Goal: Task Accomplishment & Management: Use online tool/utility

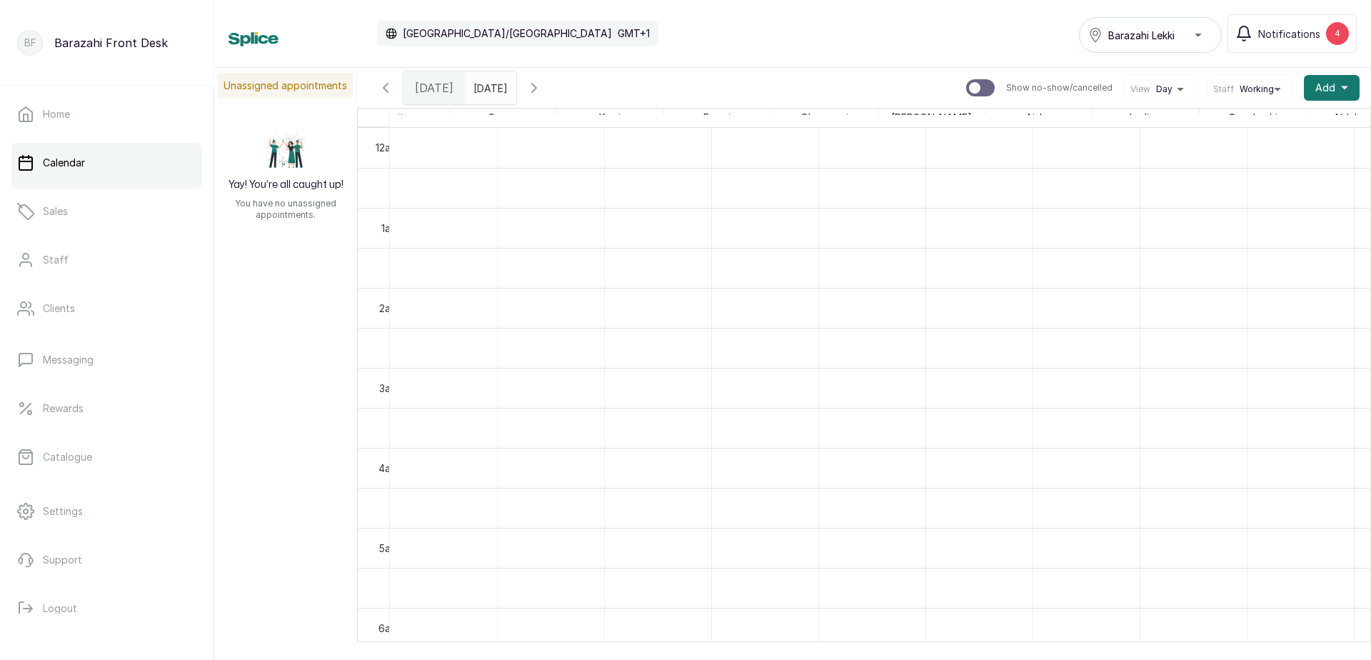
scroll to position [0, 1119]
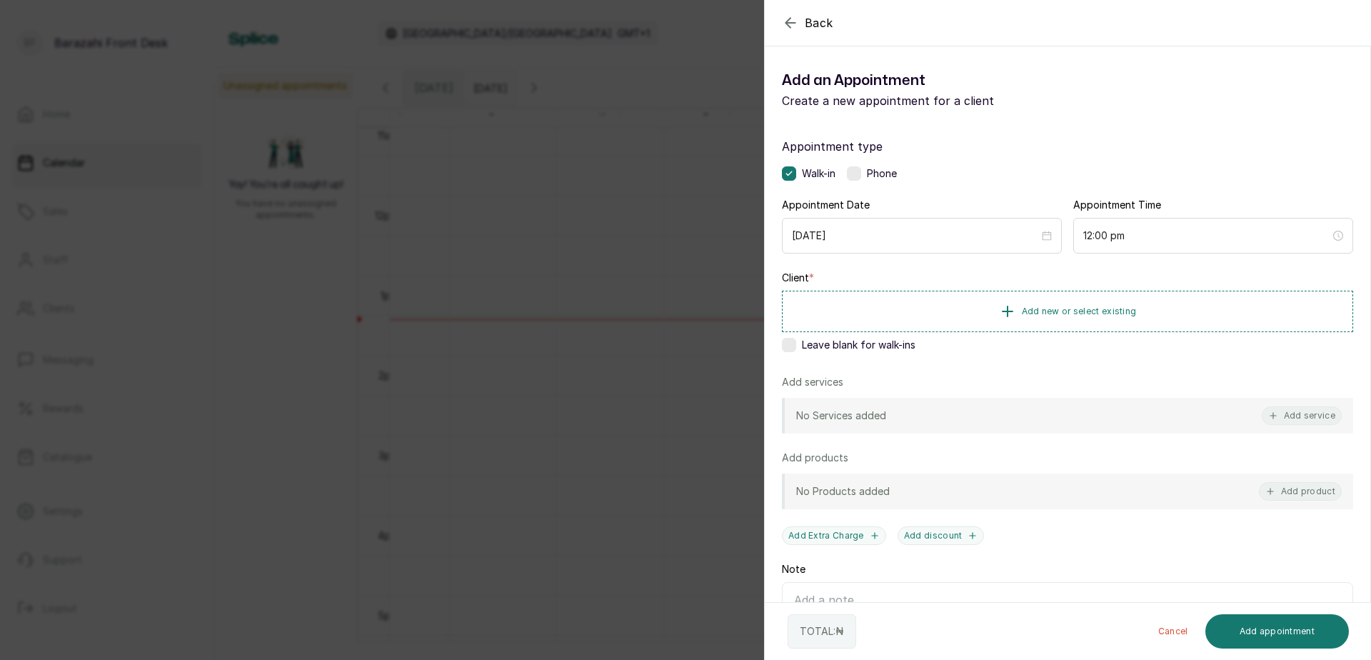
click at [792, 346] on label at bounding box center [789, 345] width 14 height 14
click at [1290, 416] on button "Add service" at bounding box center [1302, 415] width 80 height 19
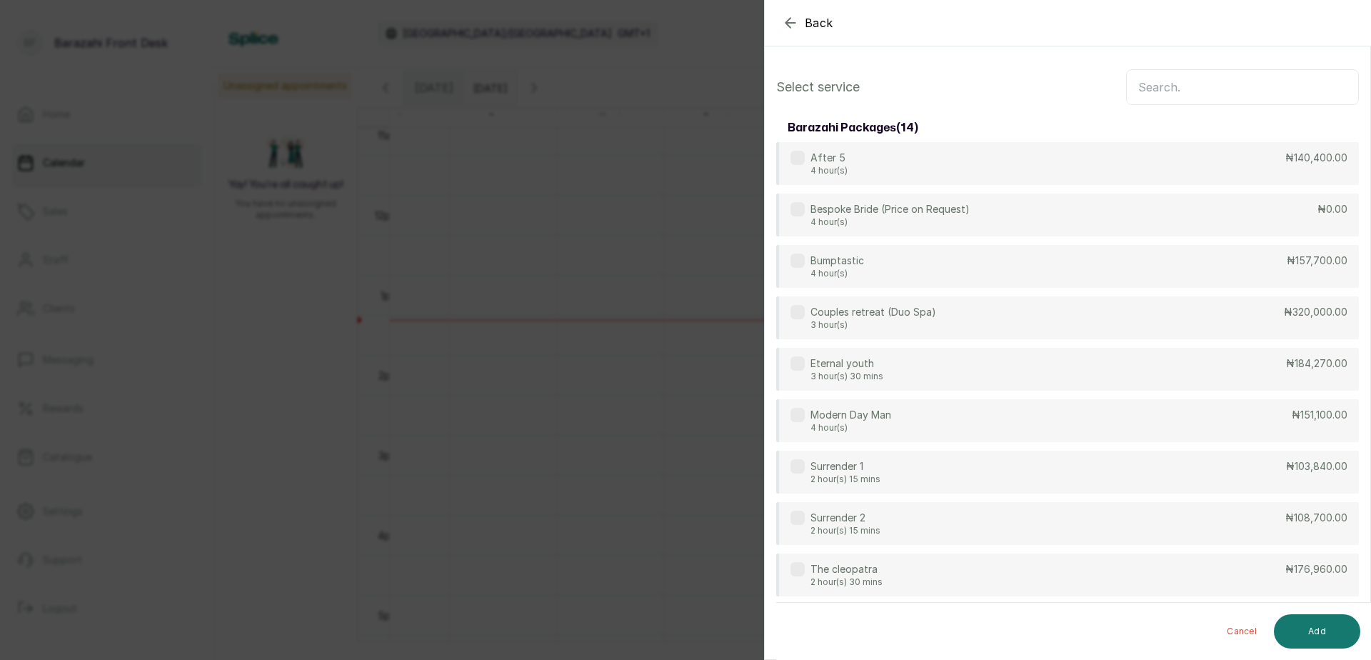
click at [1155, 142] on div "After 5 4 hour(s) ₦140,400.00" at bounding box center [1067, 163] width 583 height 43
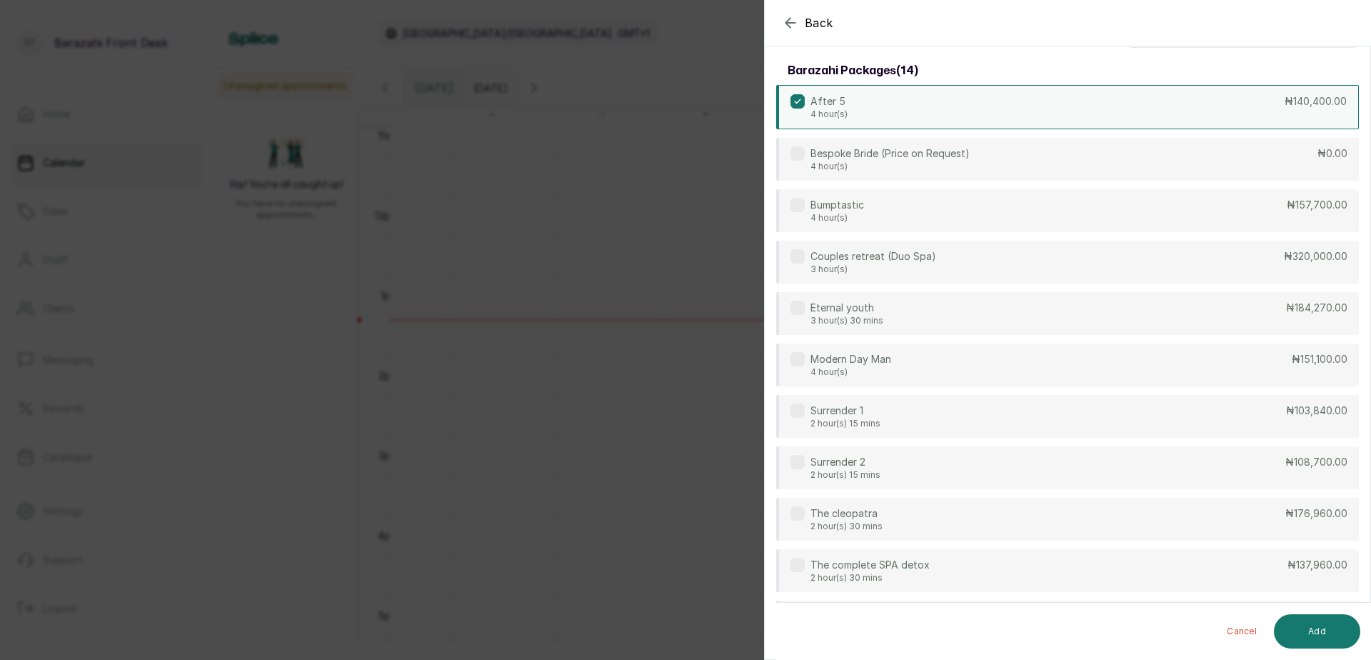
scroll to position [0, 0]
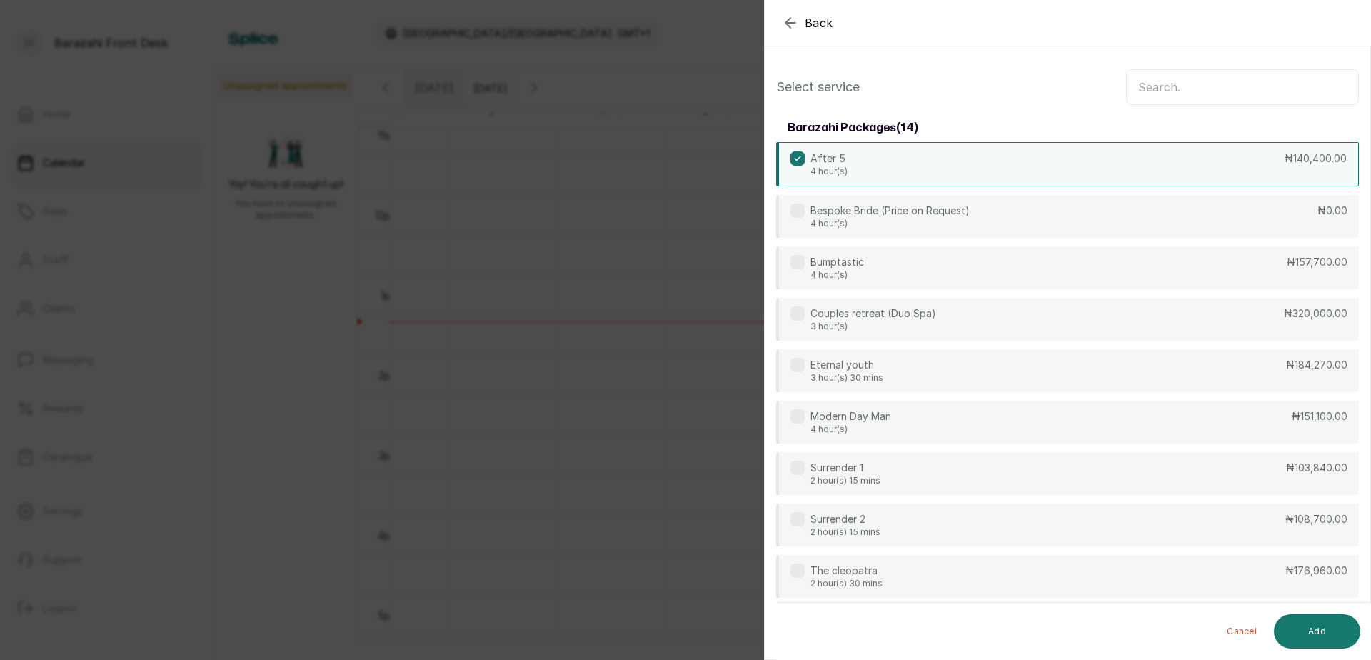
click at [1181, 166] on div "After 5 4 hour(s) ₦140,400.00" at bounding box center [1067, 164] width 583 height 44
click at [1149, 94] on input "text" at bounding box center [1242, 87] width 233 height 36
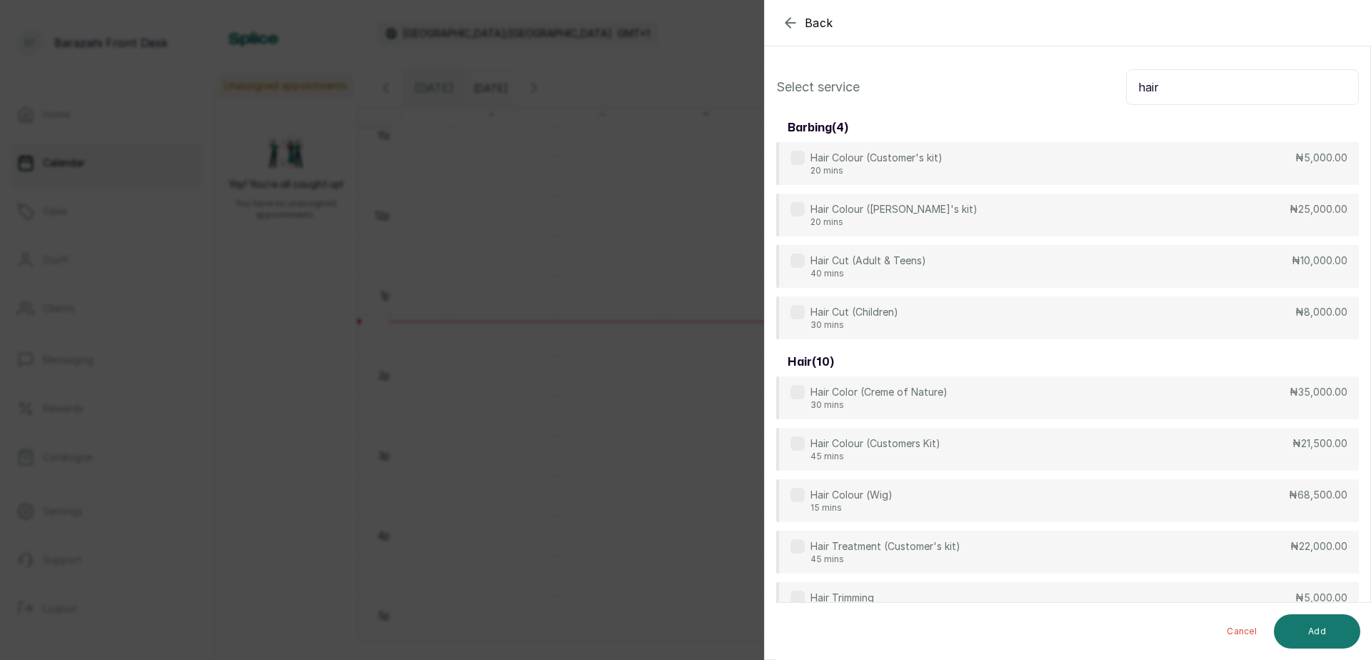
scroll to position [71, 0]
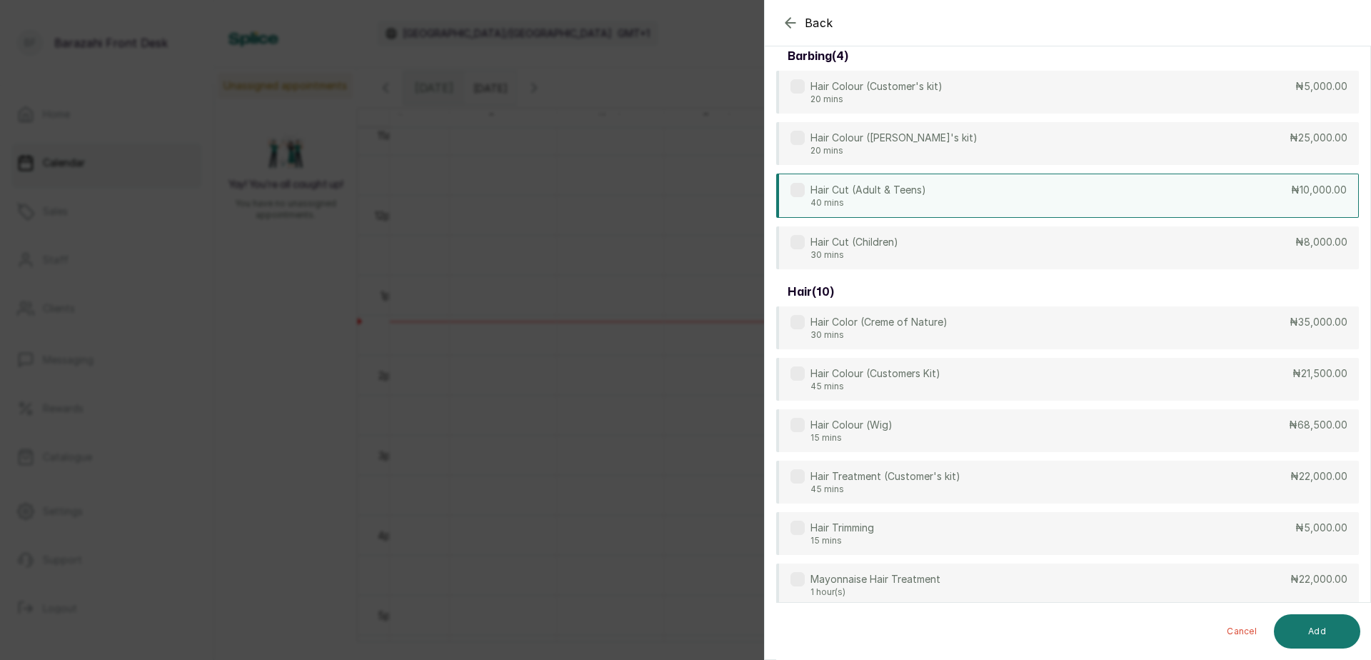
type input "hair"
click at [1235, 199] on div "Hair Cut (Adult & Teens) 40 mins ₦10,000.00" at bounding box center [1067, 196] width 583 height 44
click at [1334, 638] on button "Add" at bounding box center [1317, 631] width 86 height 34
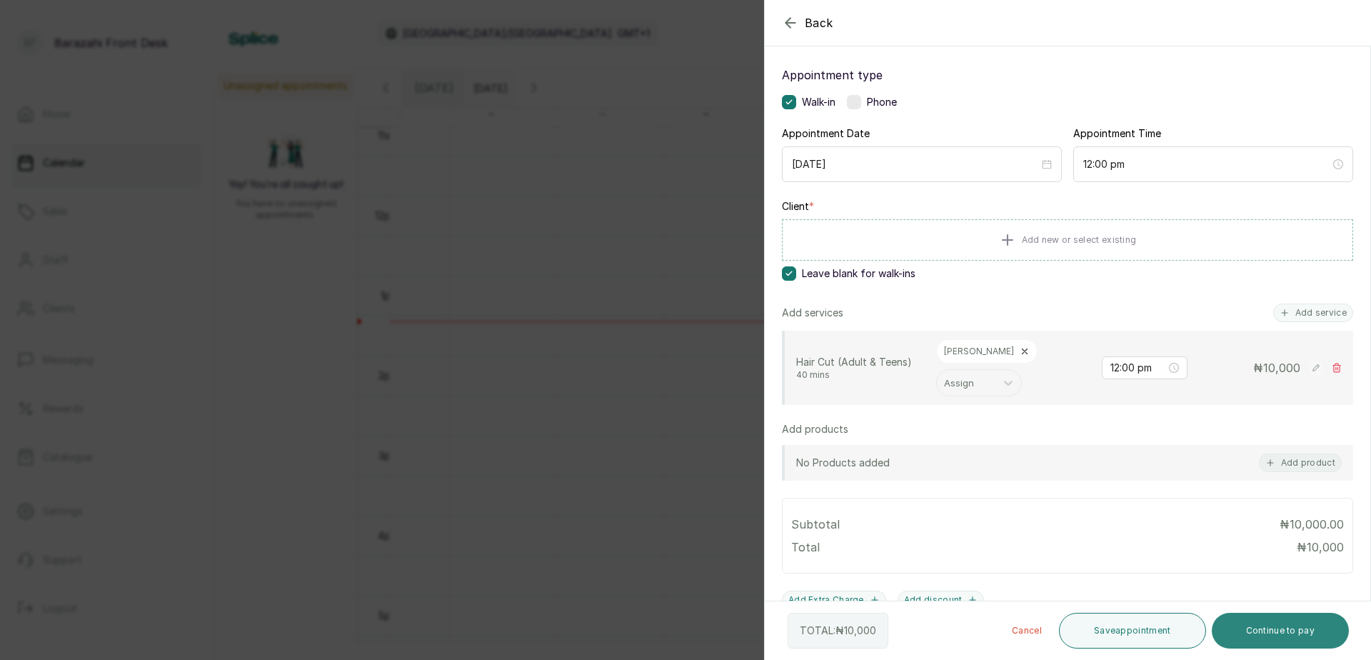
click at [1285, 625] on button "Continue to pay" at bounding box center [1281, 631] width 138 height 36
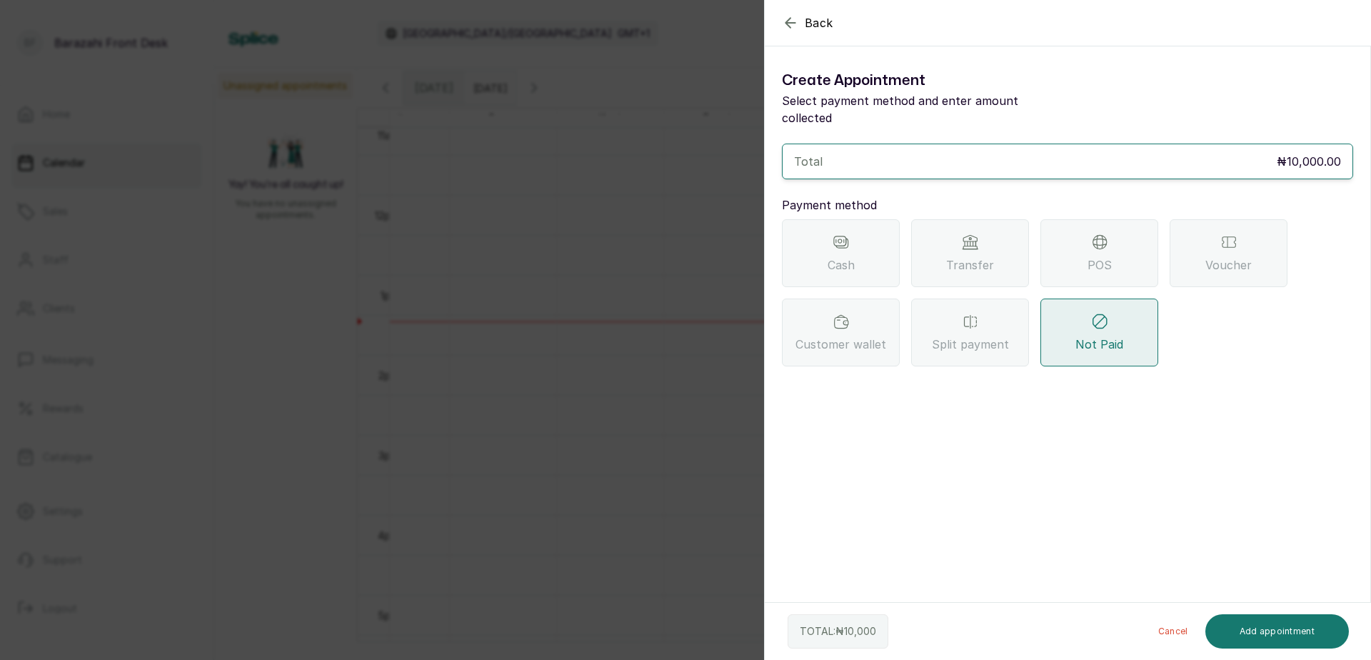
scroll to position [0, 0]
click at [1105, 256] on span "POS" at bounding box center [1099, 264] width 24 height 17
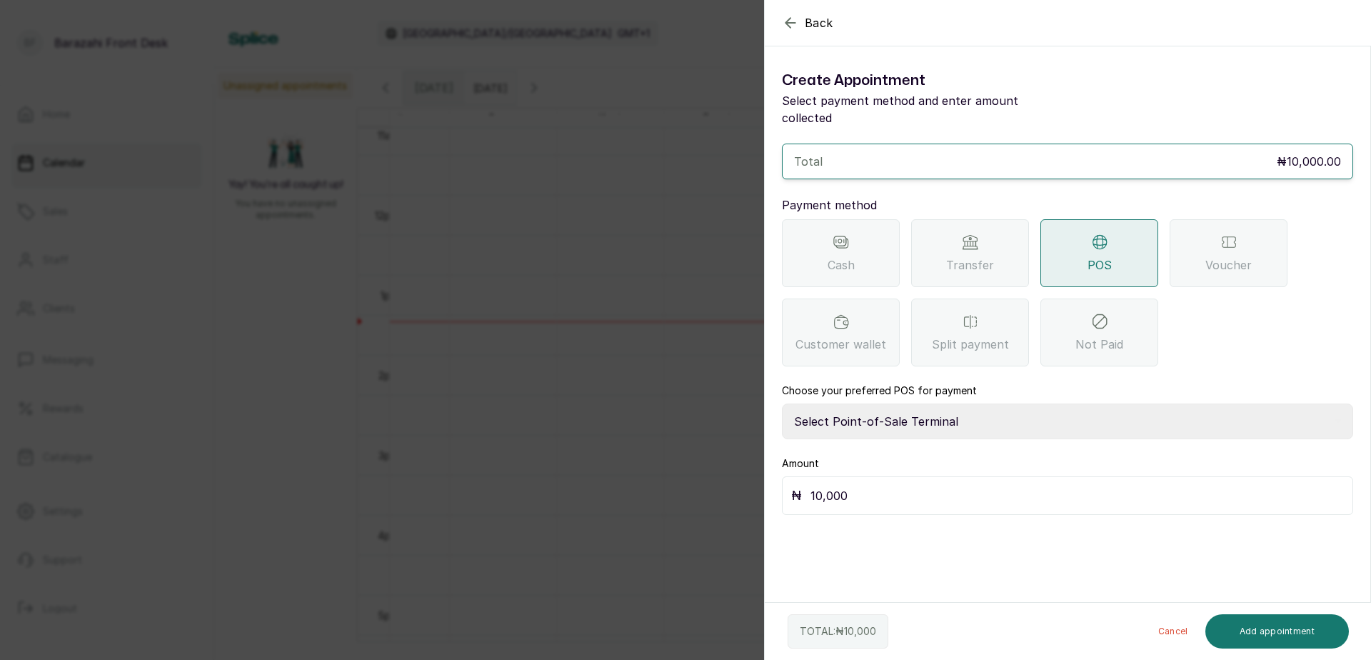
click at [928, 403] on select "Select Point-of-Sale Terminal [GEOGRAPHIC_DATA] POS Paystack-Titan Access POS A…" at bounding box center [1067, 421] width 571 height 36
select select "4d1b21be-96f6-4525-8484-90dd038af117"
click at [782, 403] on select "Select Point-of-Sale Terminal [GEOGRAPHIC_DATA] POS Paystack-Titan Access POS A…" at bounding box center [1067, 421] width 571 height 36
click at [1245, 623] on button "Add appointment" at bounding box center [1277, 631] width 144 height 34
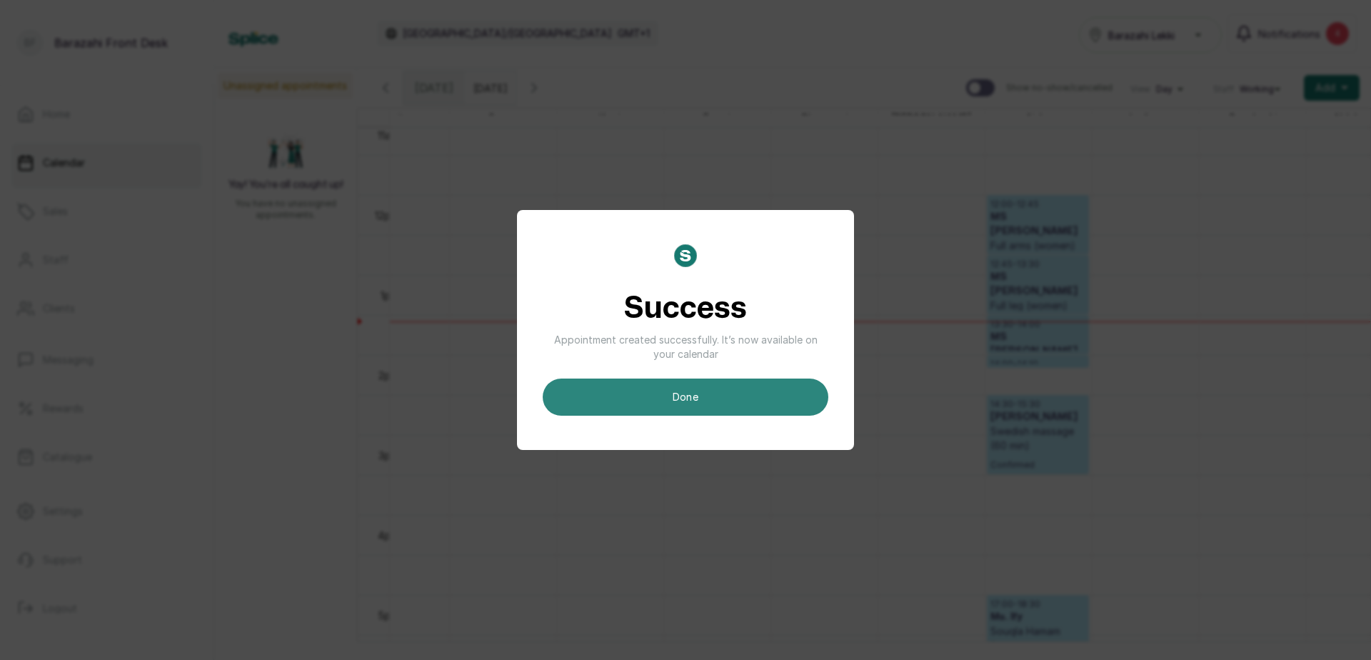
click at [681, 401] on button "done" at bounding box center [686, 396] width 286 height 37
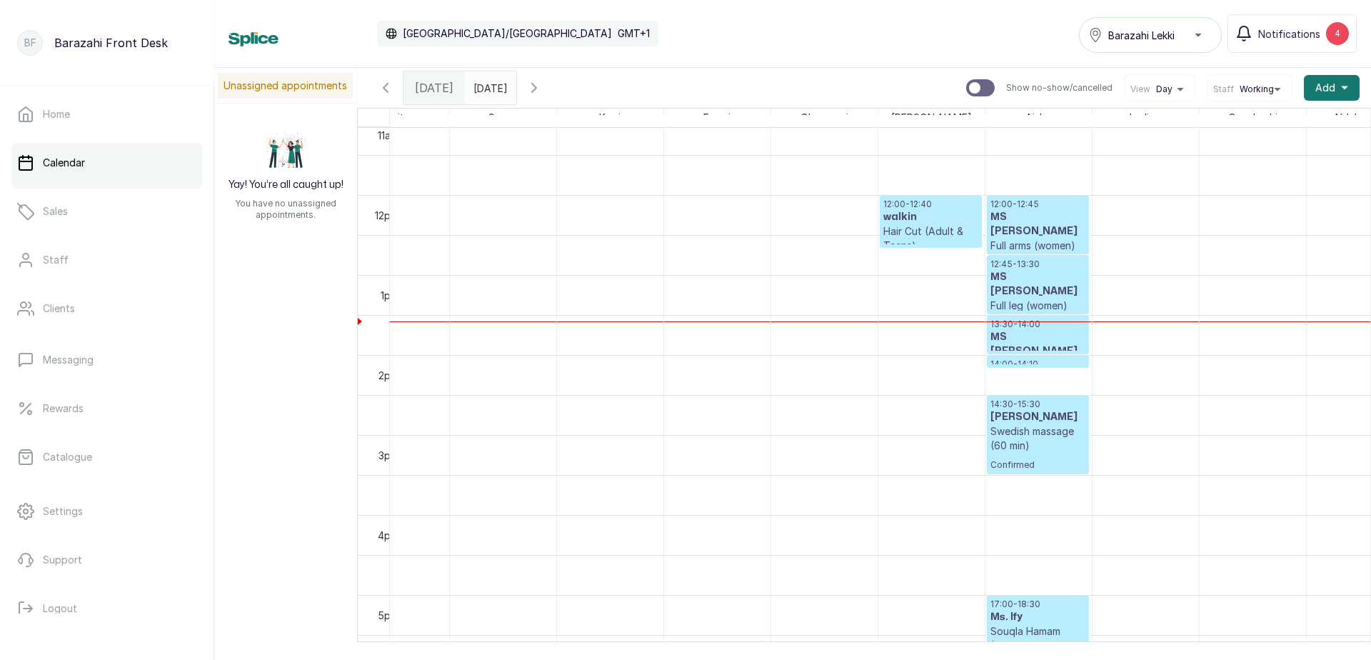
click at [954, 231] on p "Hair Cut (Adult & Teens)" at bounding box center [930, 238] width 95 height 29
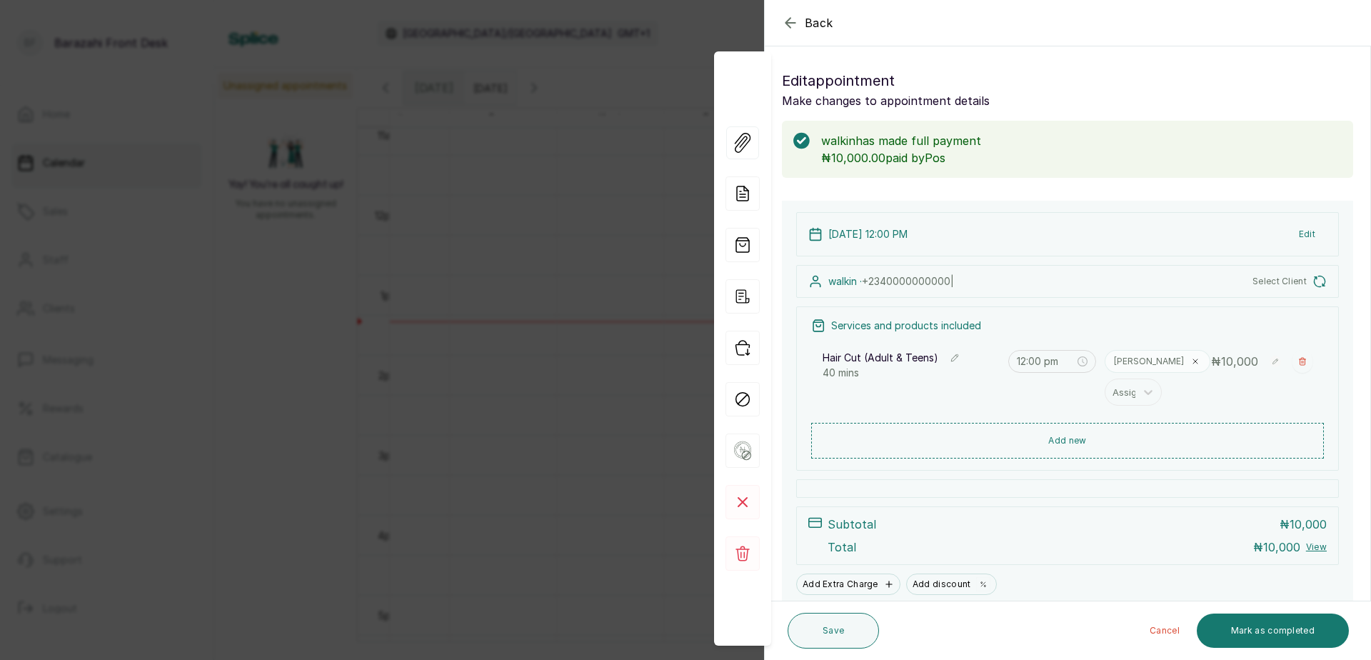
click at [1270, 633] on button "Mark as completed" at bounding box center [1273, 630] width 152 height 34
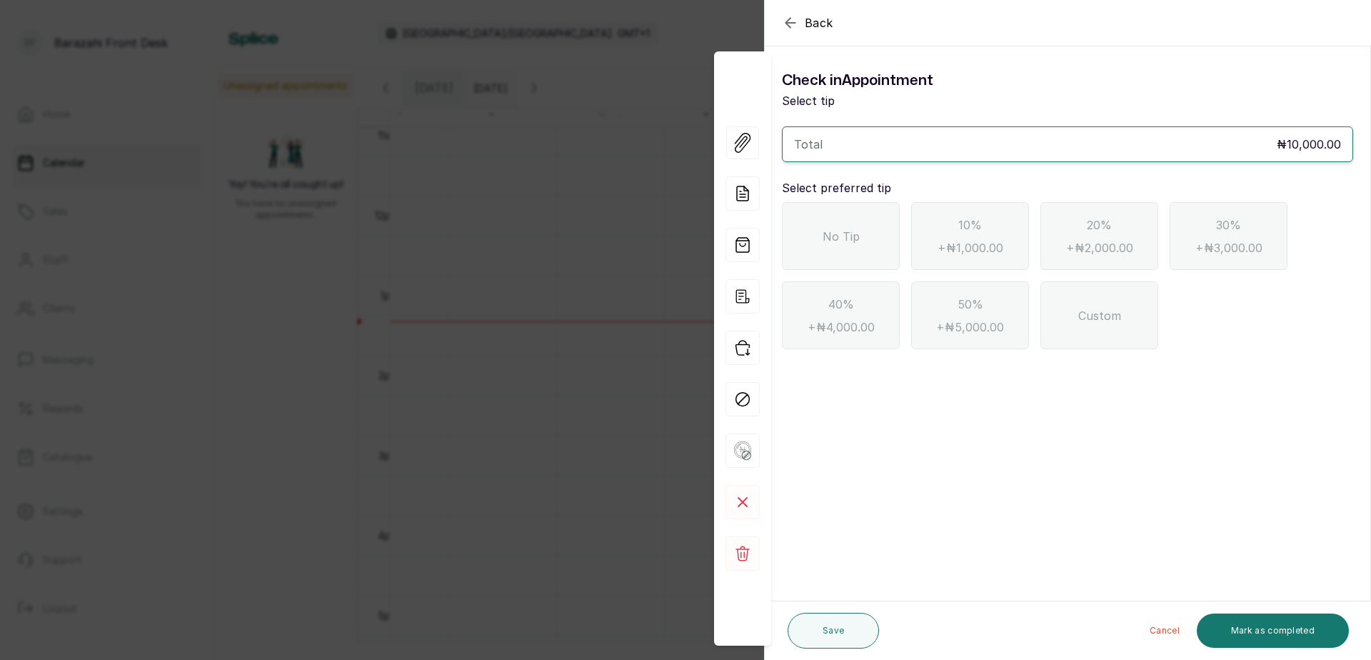
click at [858, 248] on div "No Tip" at bounding box center [841, 236] width 118 height 68
click at [1328, 638] on button "Mark as completed" at bounding box center [1273, 630] width 152 height 34
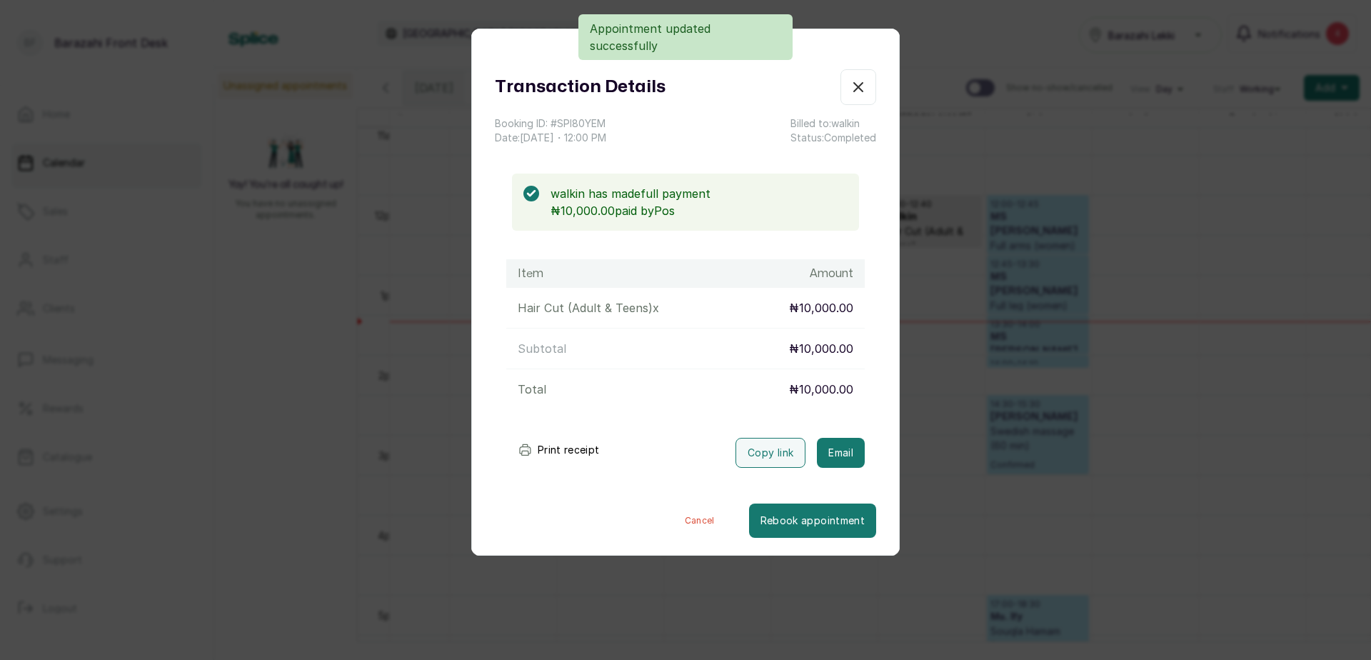
click at [573, 447] on button "Print receipt" at bounding box center [558, 450] width 105 height 29
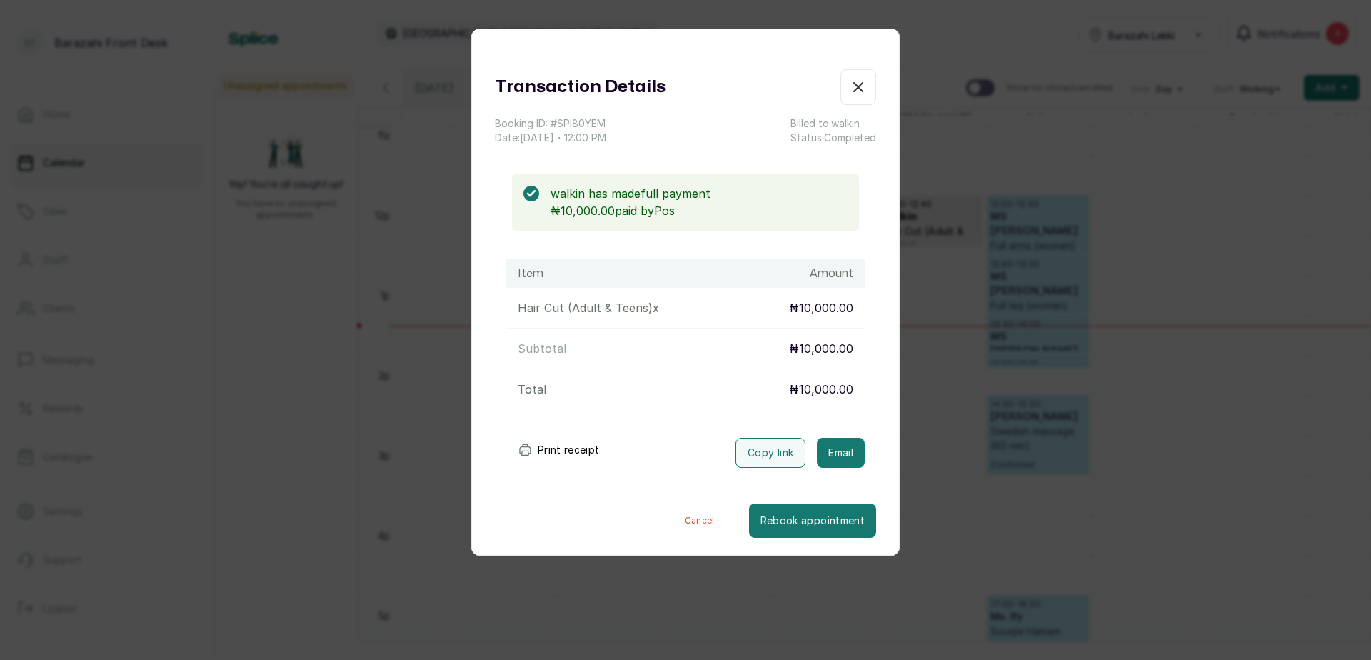
click at [850, 94] on icon "button" at bounding box center [858, 87] width 17 height 17
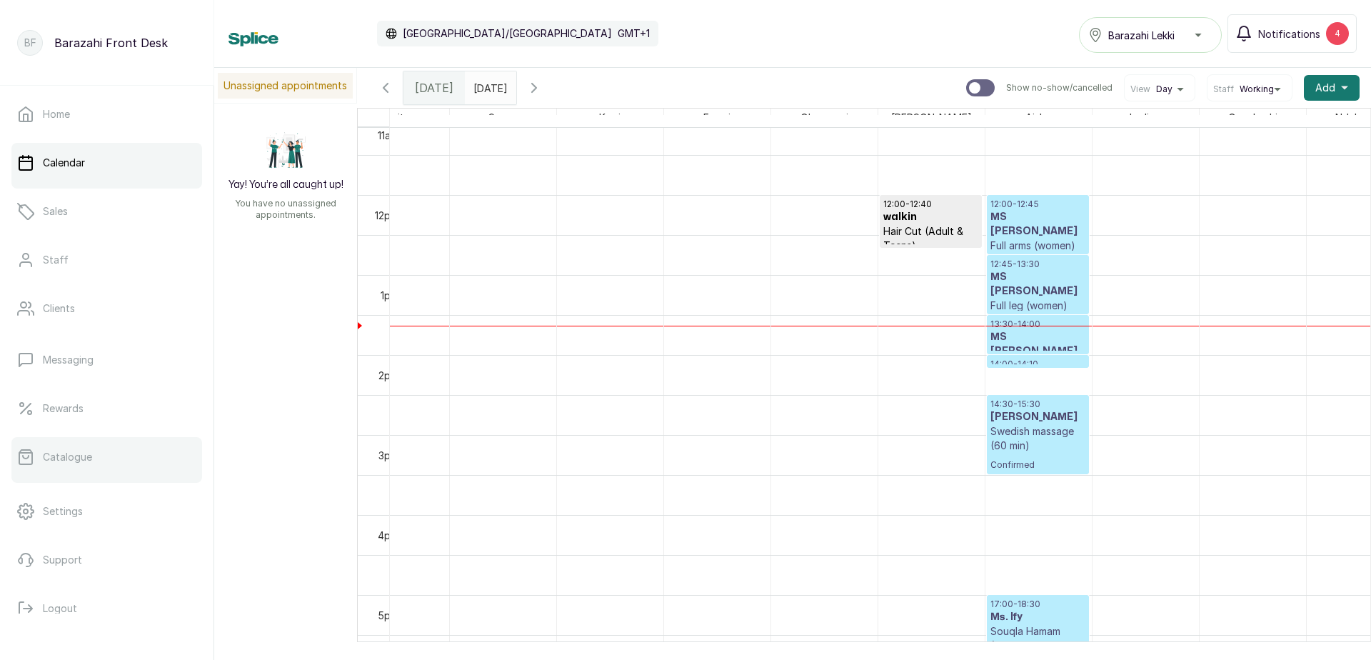
click at [90, 465] on link "Catalogue" at bounding box center [106, 457] width 191 height 40
